Goal: Task Accomplishment & Management: Manage account settings

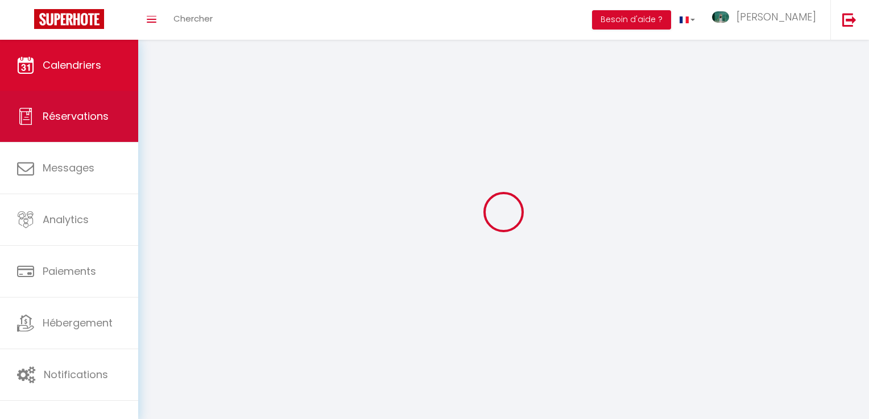
select select
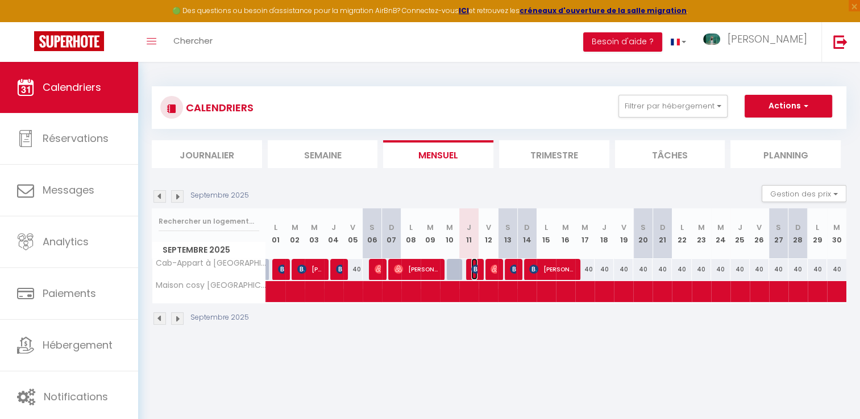
click at [473, 269] on img at bounding box center [475, 269] width 9 height 9
select select "OK"
select select "1"
select select "0"
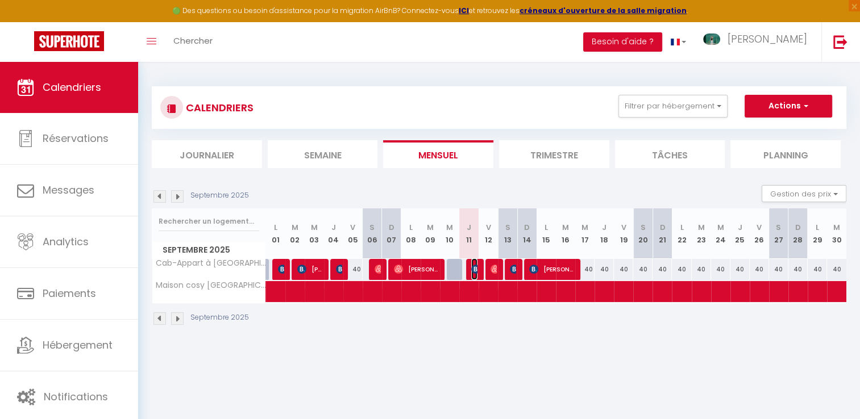
select select "1"
select select
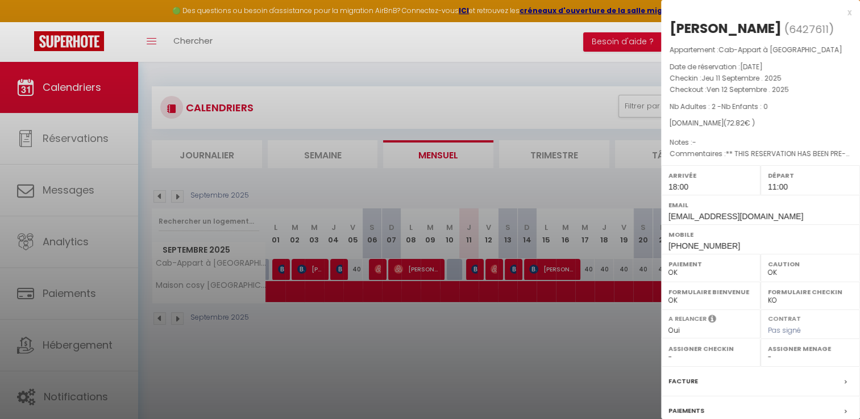
click at [477, 269] on div at bounding box center [430, 209] width 860 height 419
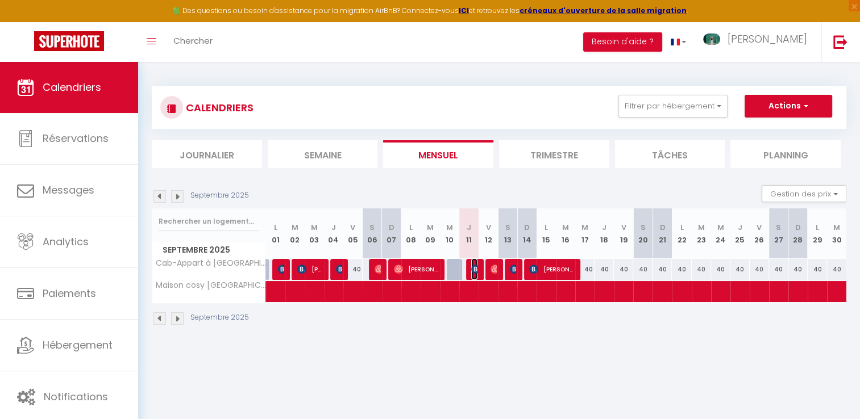
click at [477, 269] on img at bounding box center [475, 269] width 9 height 9
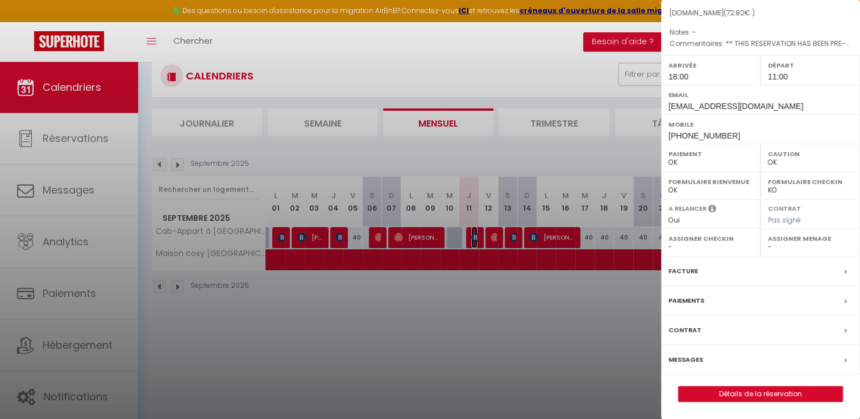
scroll to position [57, 0]
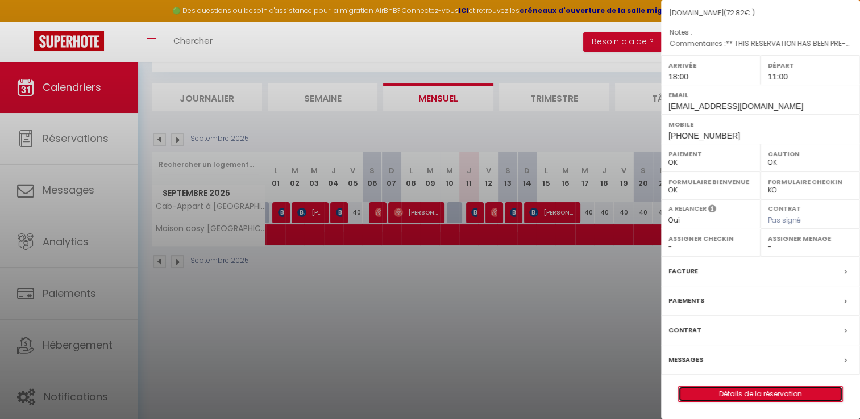
click at [755, 395] on link "Détails de la réservation" at bounding box center [761, 394] width 164 height 15
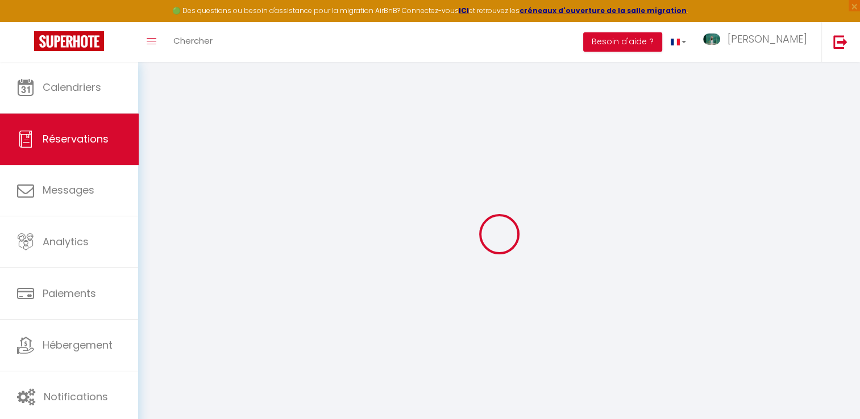
type input "[PERSON_NAME]"
type input "Bonnet"
type input "[EMAIL_ADDRESS][DOMAIN_NAME]"
type input "[PHONE_NUMBER]"
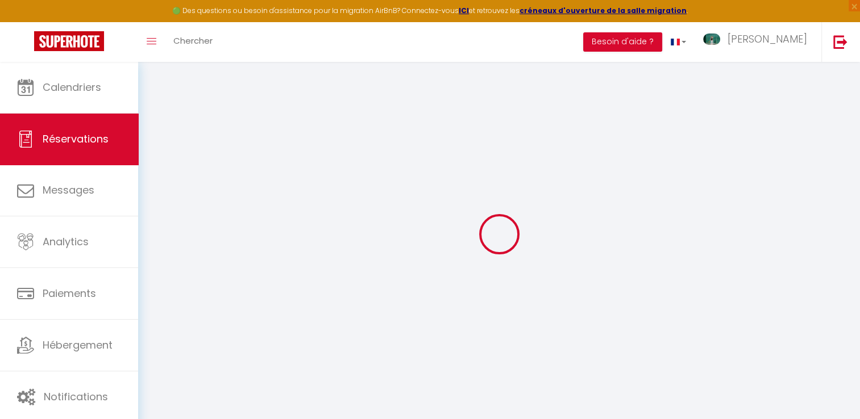
type input "[PHONE_NUMBER]"
type input "[STREET_ADDRESS]"
type input "mondavezan"
select select "FR"
type input "1.04"
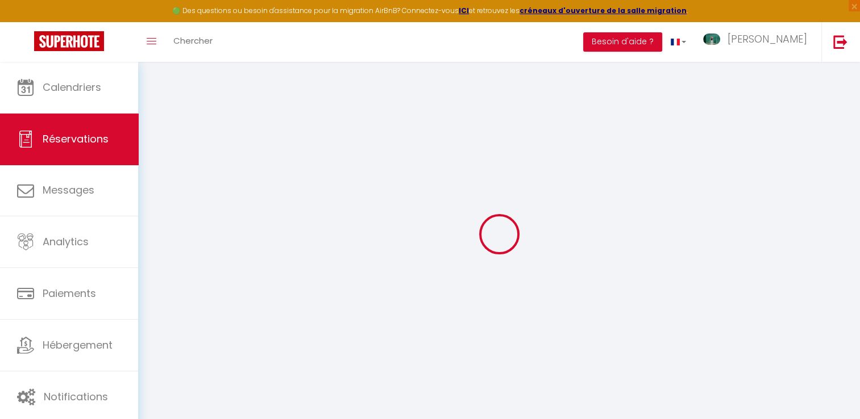
type input "10.53"
type input "1.02"
select select "27710"
select select "1"
select select
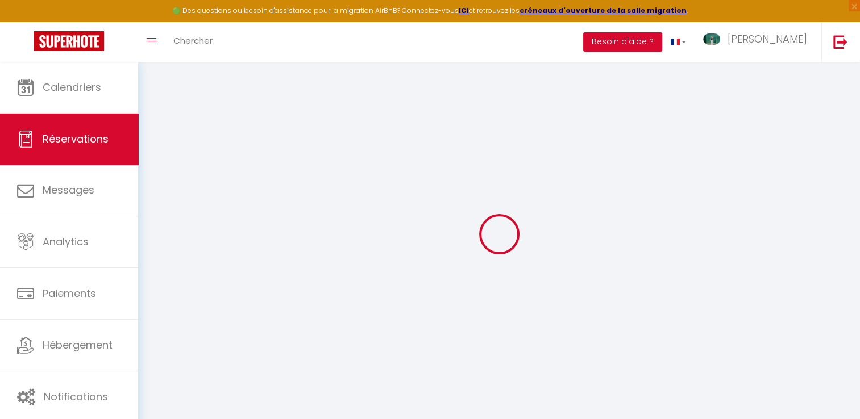
select select
type input "2"
select select "12"
select select "15"
type input "57.2"
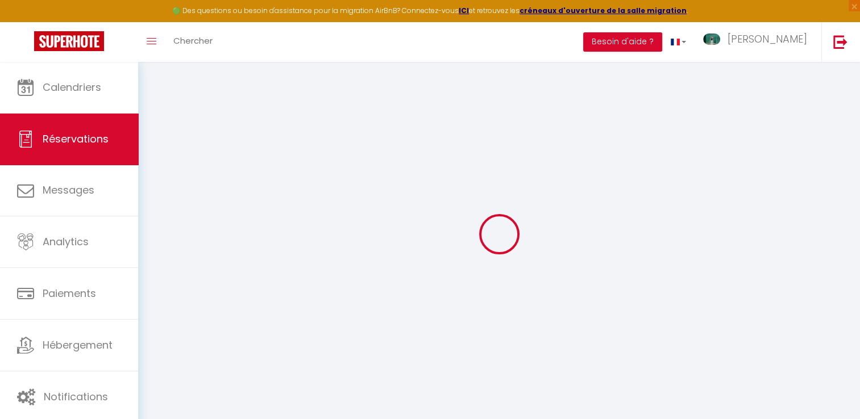
checkbox input "false"
type input "0"
select select "2"
type input "0"
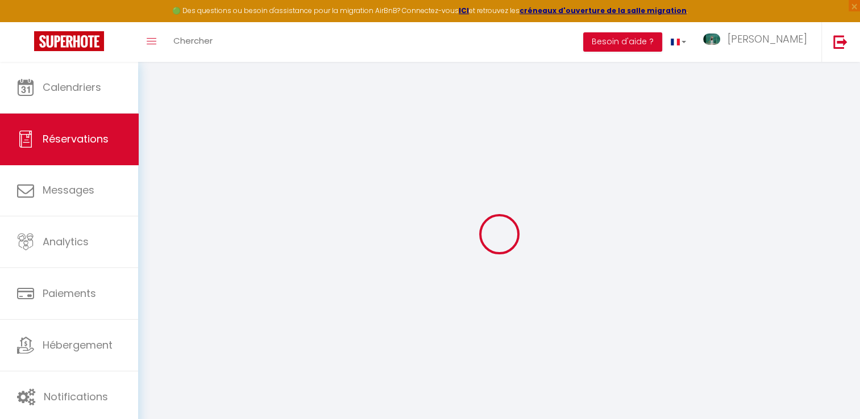
type input "0"
select select
checkbox input "false"
select select
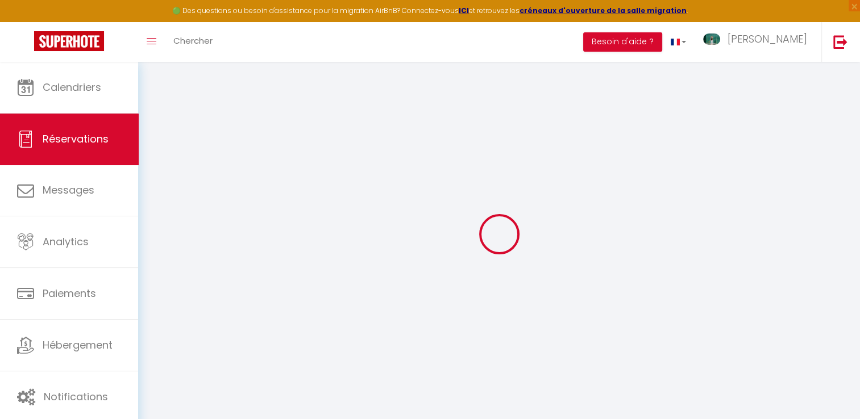
select select
checkbox input "false"
select select
checkbox input "false"
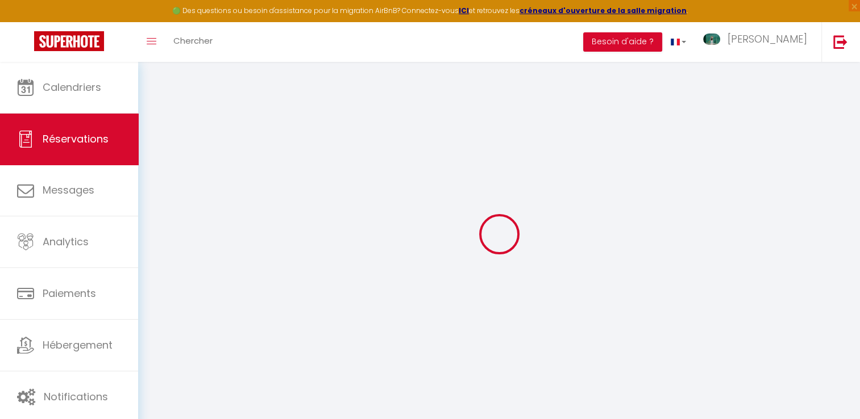
select select
checkbox input "false"
type textarea "** THIS RESERVATION HAS BEEN PRE-PAID ** 0| invoice Approximate time of arrival…"
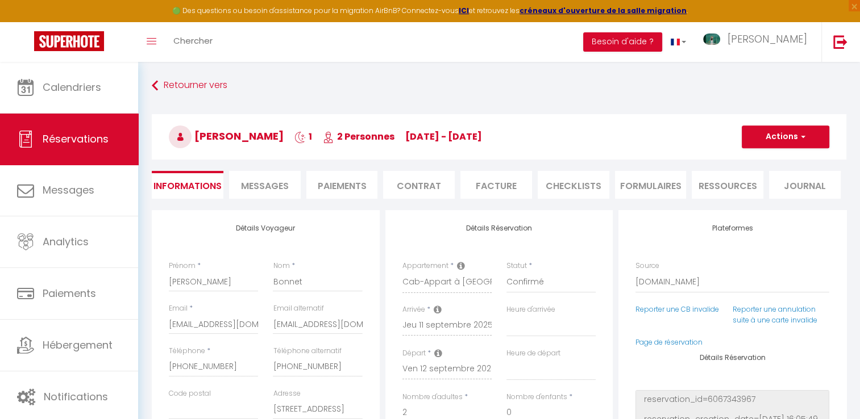
type input "13"
type input "1.58"
select select
checkbox input "false"
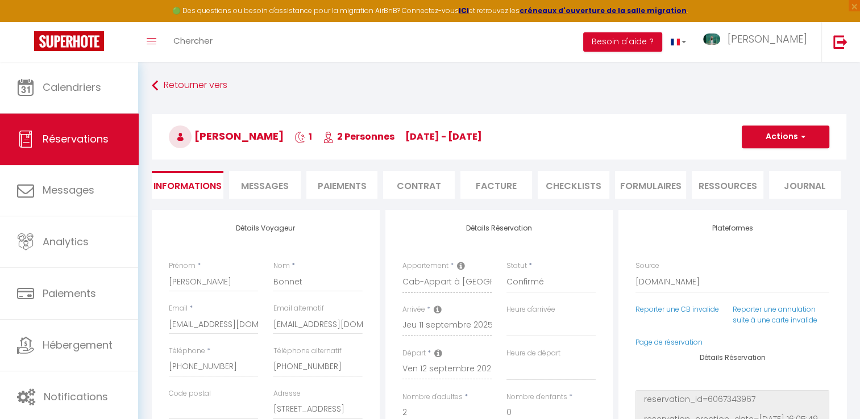
select select "18:00"
select select "11:00"
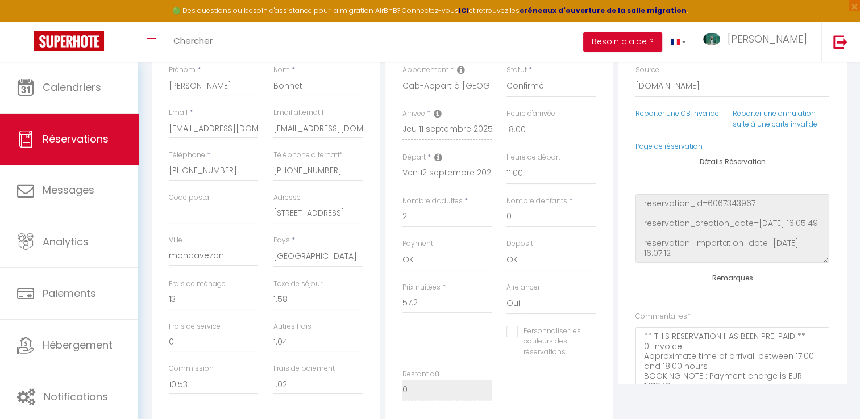
scroll to position [171, 0]
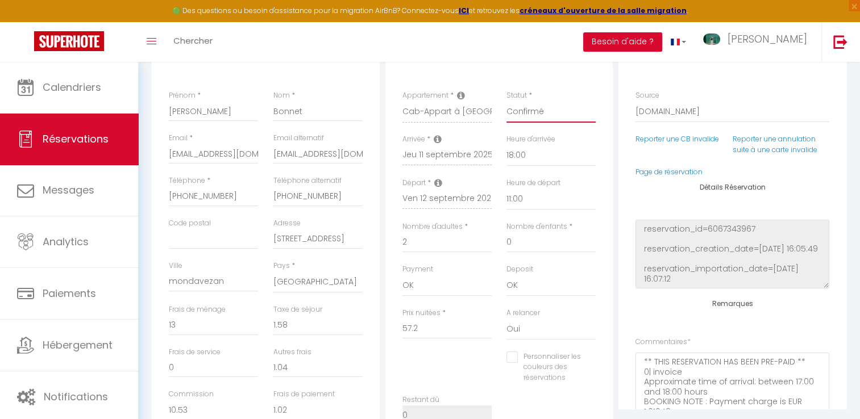
click at [529, 112] on select "Confirmé Non Confirmé [PERSON_NAME] par le voyageur No Show Request" at bounding box center [550, 112] width 89 height 22
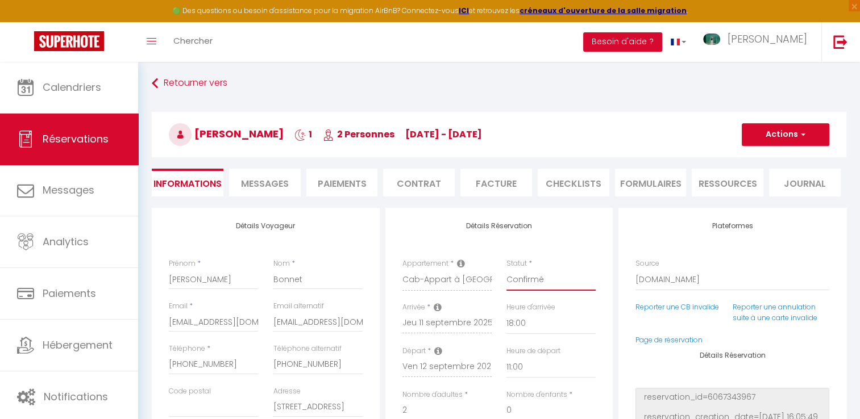
scroll to position [0, 0]
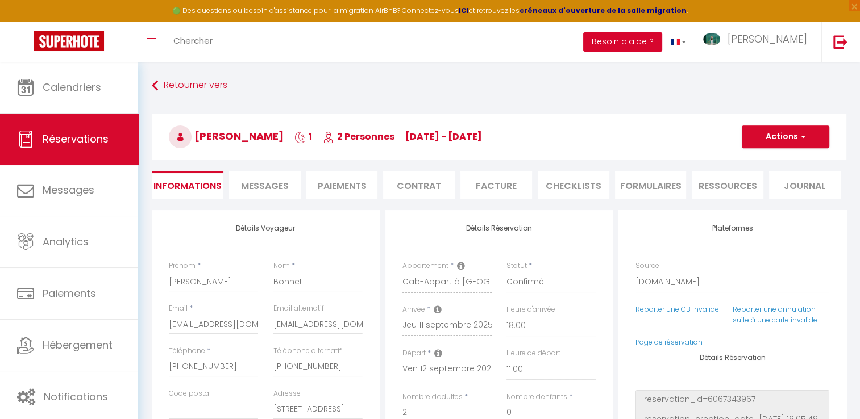
click at [662, 40] on button "Besoin d'aide ?" at bounding box center [622, 41] width 79 height 19
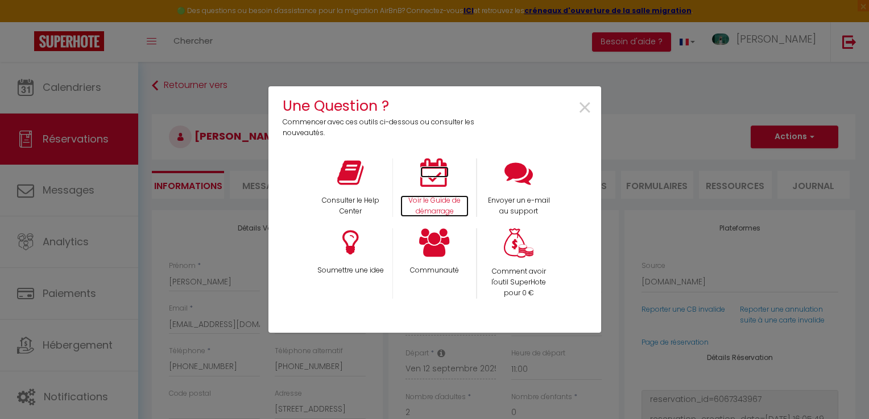
click at [447, 196] on p "Voir le Guide de démarrage" at bounding box center [434, 207] width 68 height 22
click at [585, 103] on span "×" at bounding box center [584, 108] width 15 height 36
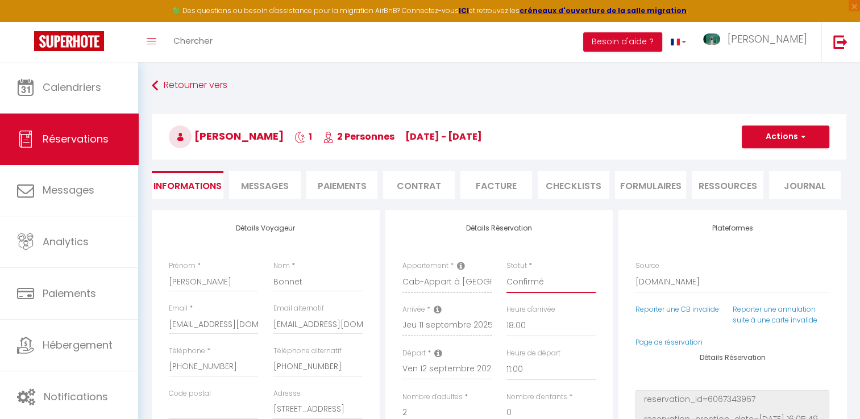
click at [530, 286] on select "Confirmé Non Confirmé [PERSON_NAME] par le voyageur No Show Request" at bounding box center [550, 283] width 89 height 22
select select "3"
click at [506, 272] on select "Confirmé Non Confirmé [PERSON_NAME] par le voyageur No Show Request" at bounding box center [550, 283] width 89 height 22
checkbox input "false"
click at [803, 139] on span "button" at bounding box center [801, 137] width 7 height 10
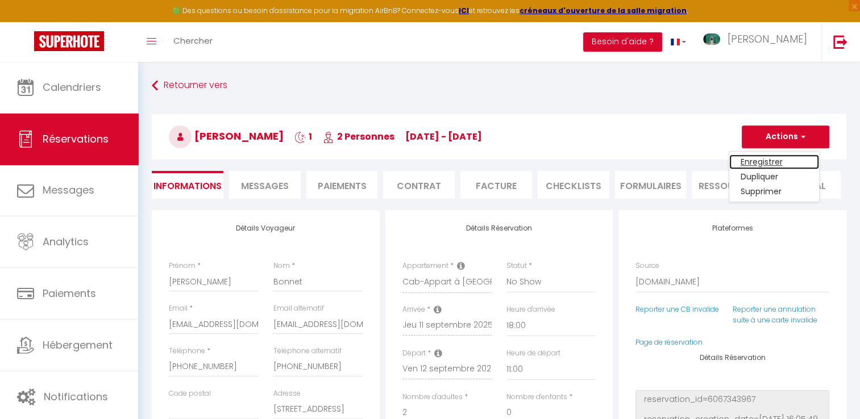
click at [762, 160] on link "Enregistrer" at bounding box center [774, 162] width 90 height 15
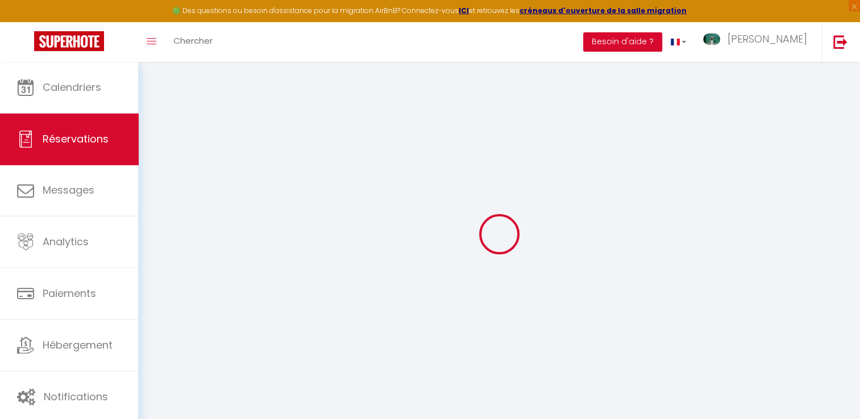
select select "not_cancelled"
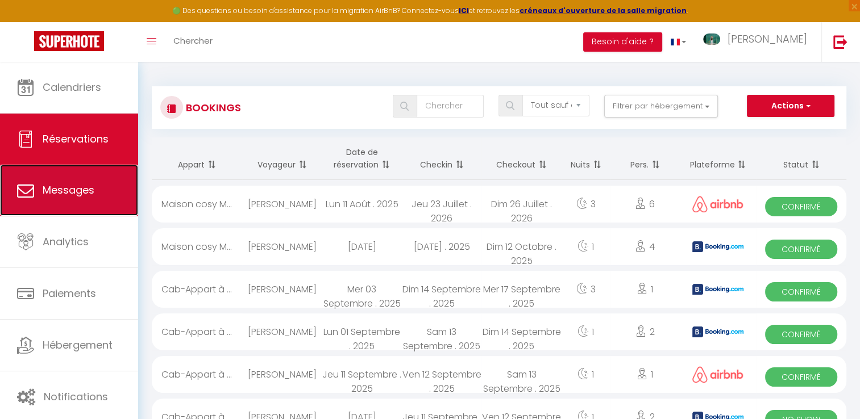
click at [64, 189] on span "Messages" at bounding box center [69, 190] width 52 height 14
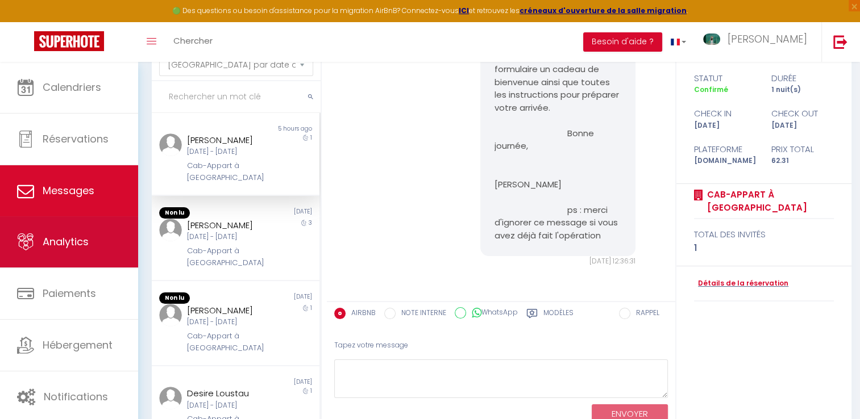
scroll to position [114, 0]
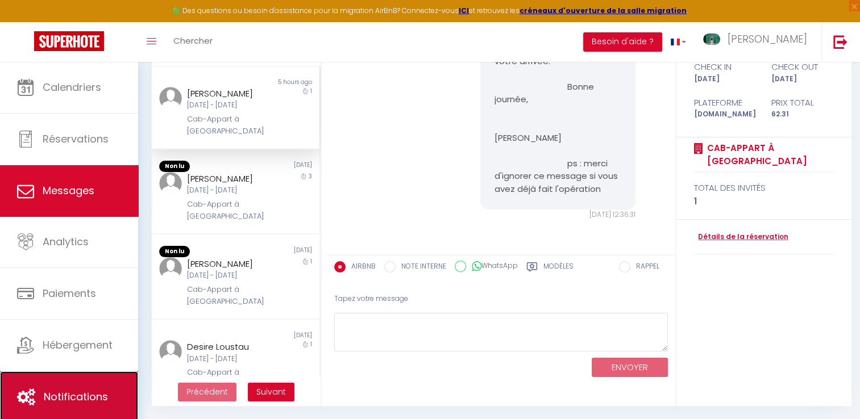
click at [66, 393] on span "Notifications" at bounding box center [76, 397] width 64 height 14
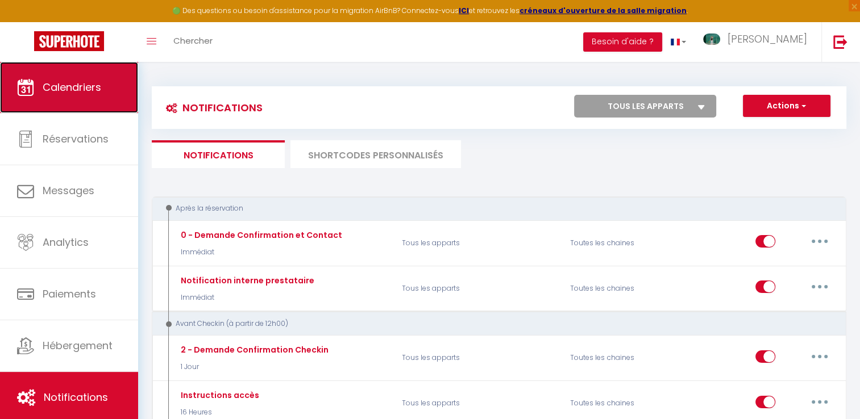
click at [75, 89] on span "Calendriers" at bounding box center [72, 87] width 59 height 14
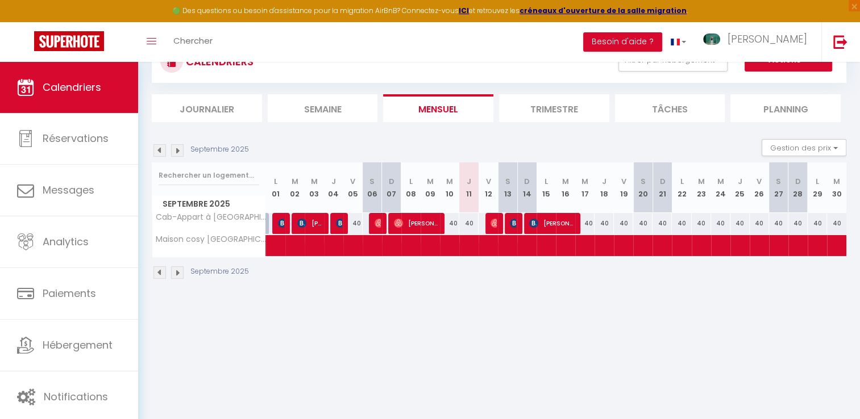
scroll to position [48, 0]
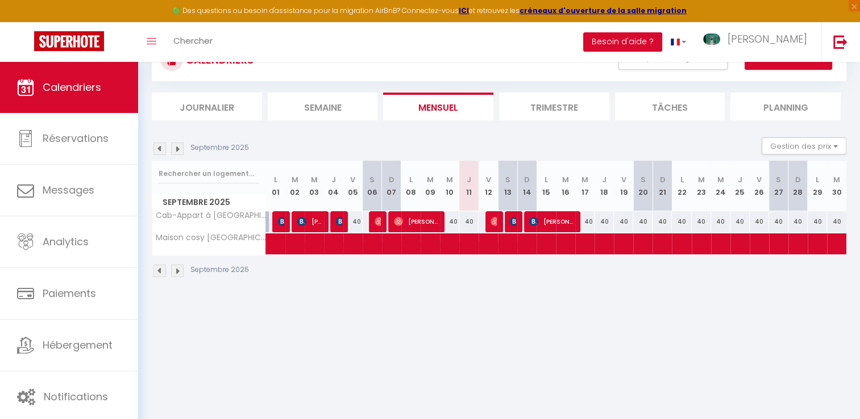
click at [172, 273] on img at bounding box center [177, 271] width 13 height 13
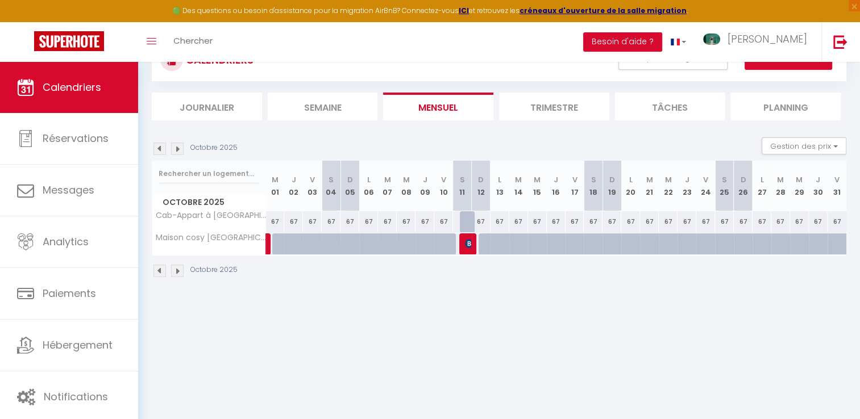
click at [477, 221] on div "67" at bounding box center [481, 221] width 19 height 21
type input "67"
type input "Dim 12 Octobre 2025"
type input "Lun 13 Octobre 2025"
